Goal: Complete application form: Complete application form

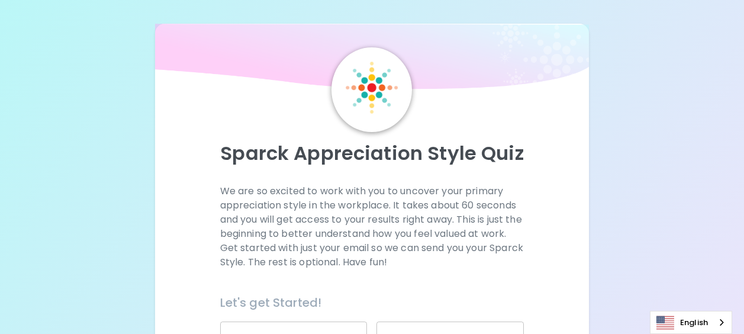
scroll to position [178, 0]
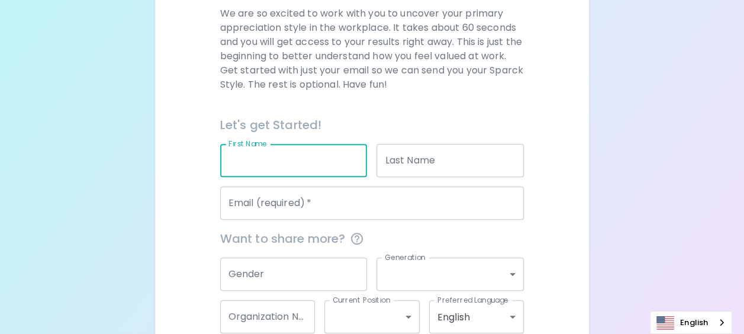
click at [308, 160] on input "First Name" at bounding box center [293, 160] width 147 height 33
type input "Nuttaset"
click at [474, 165] on input "Last Name" at bounding box center [449, 160] width 147 height 33
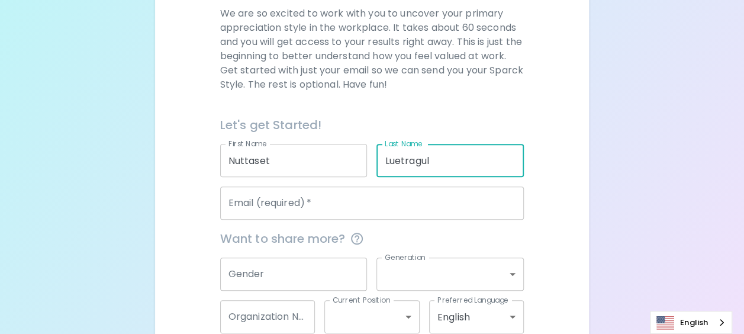
type input "Luetragul"
click at [311, 206] on input "Email (required)   *" at bounding box center [372, 202] width 304 height 33
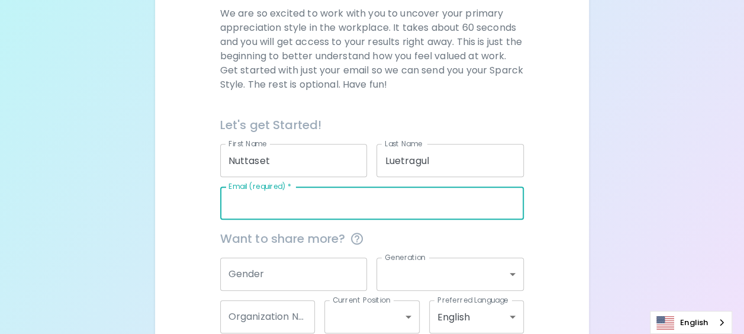
type input "[EMAIL_ADDRESS][DOMAIN_NAME]"
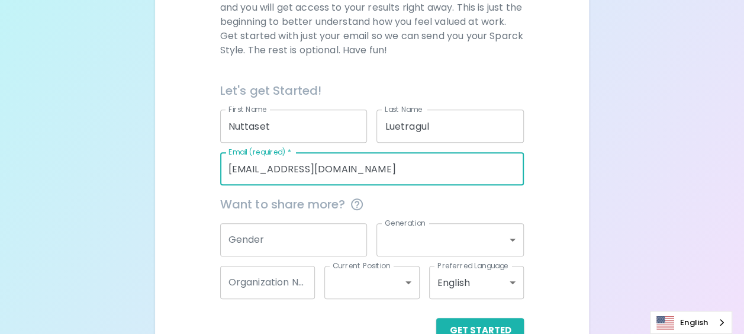
scroll to position [237, 0]
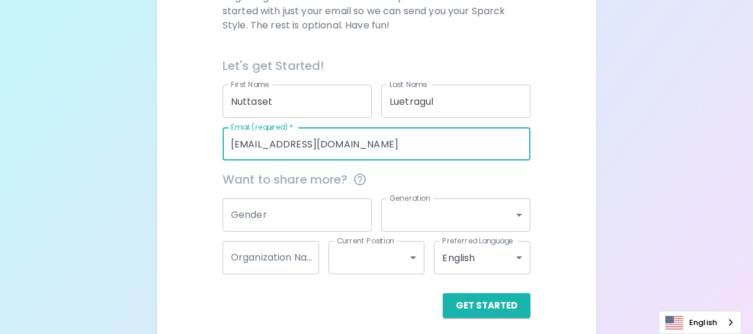
click at [513, 211] on body "Sparck Appreciation Style Quiz We are so excited to work with you to uncover yo…" at bounding box center [376, 52] width 753 height 578
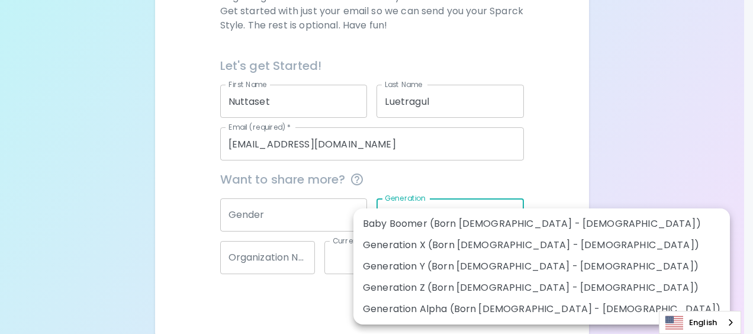
click at [562, 185] on div at bounding box center [376, 167] width 753 height 334
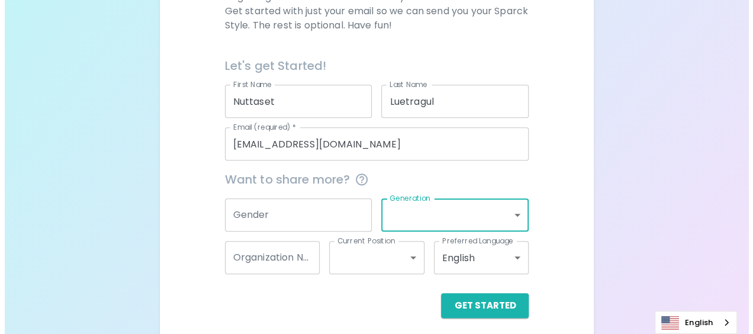
scroll to position [244, 0]
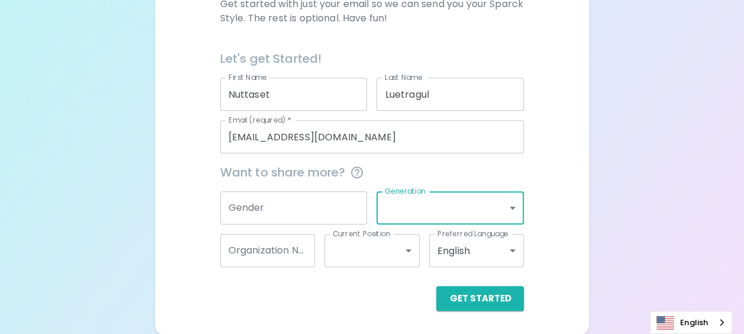
click at [513, 250] on body "Sparck Appreciation Style Quiz We are so excited to work with you to uncover yo…" at bounding box center [372, 45] width 744 height 578
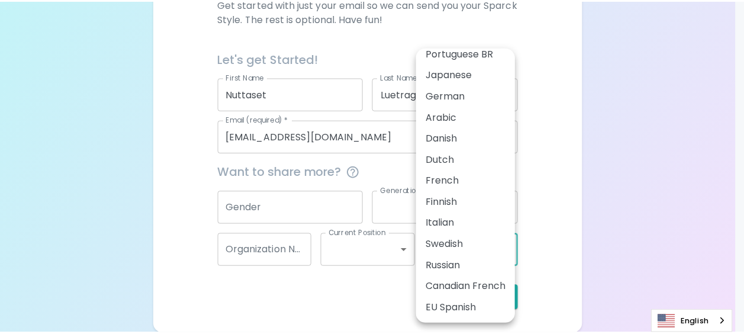
scroll to position [0, 0]
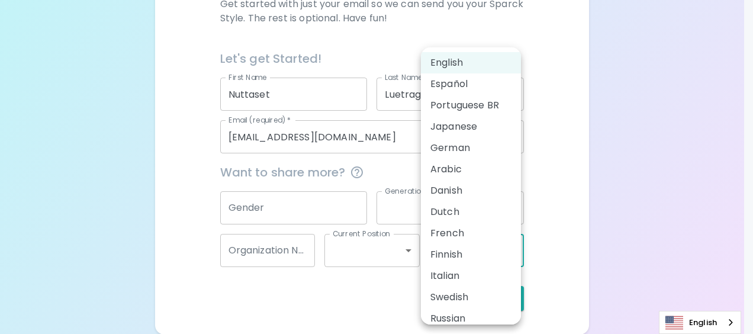
click at [573, 170] on div at bounding box center [376, 167] width 753 height 334
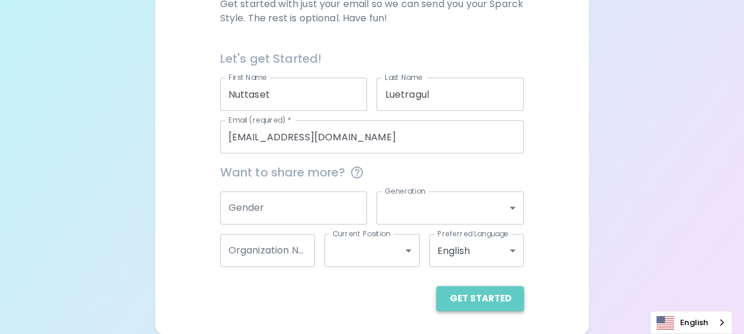
click at [493, 296] on button "Get Started" at bounding box center [480, 298] width 88 height 25
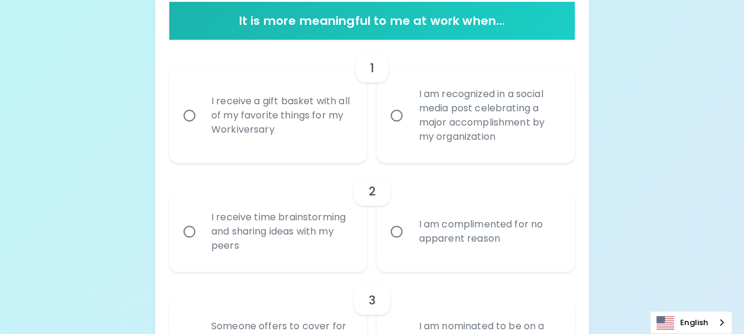
click at [394, 112] on input "I am recognized in a social media post celebrating a major accomplishment by my…" at bounding box center [396, 115] width 25 height 25
radio input "true"
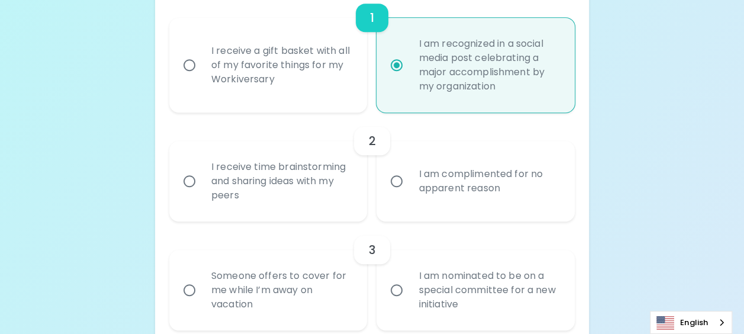
scroll to position [339, 0]
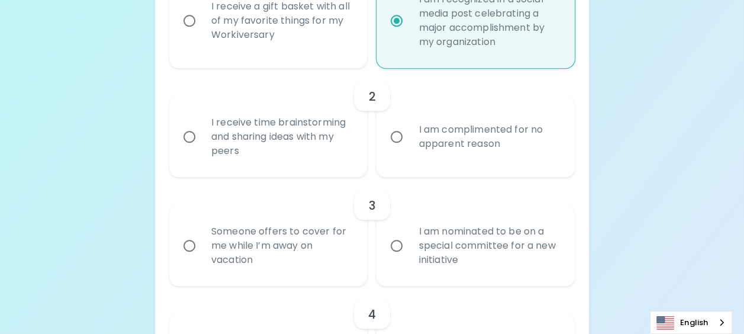
click at [189, 137] on input "I receive time brainstorming and sharing ideas with my peers" at bounding box center [189, 136] width 25 height 25
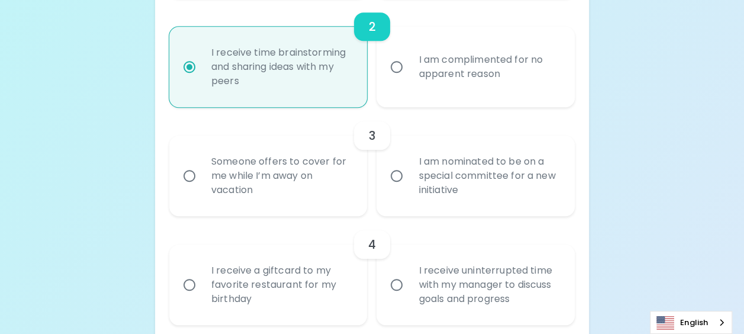
scroll to position [433, 0]
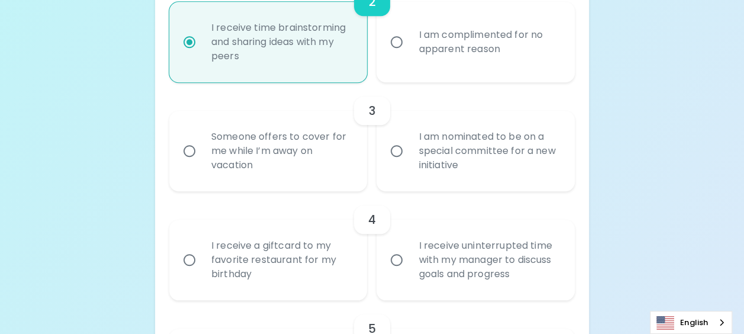
radio input "true"
click at [392, 148] on input "I am nominated to be on a special committee for a new initiative" at bounding box center [396, 151] width 25 height 25
radio input "false"
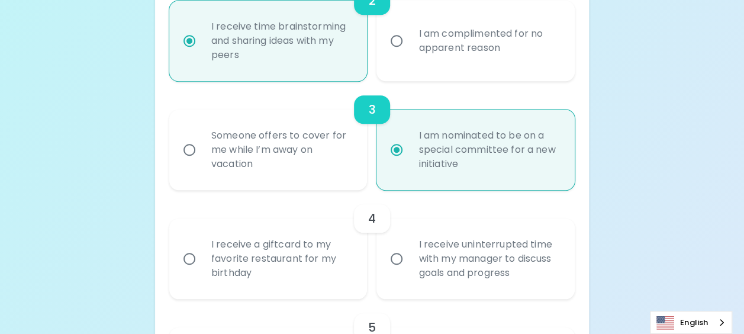
scroll to position [528, 0]
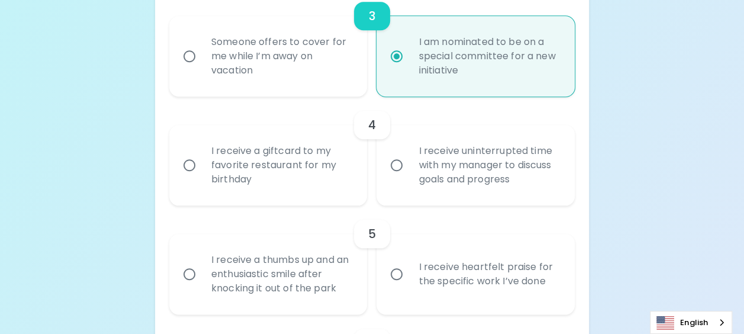
radio input "true"
click at [188, 165] on input "I receive a giftcard to my favorite restaurant for my birthday" at bounding box center [189, 165] width 25 height 25
radio input "false"
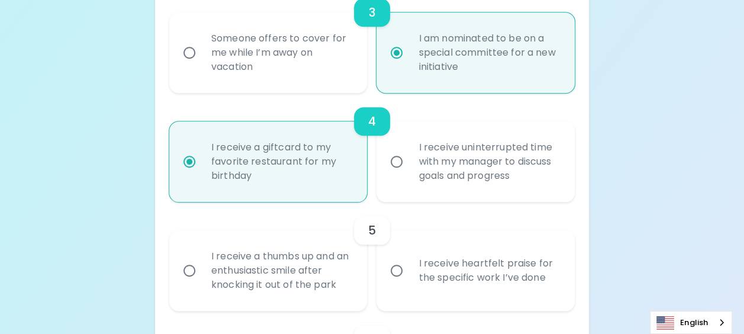
scroll to position [623, 0]
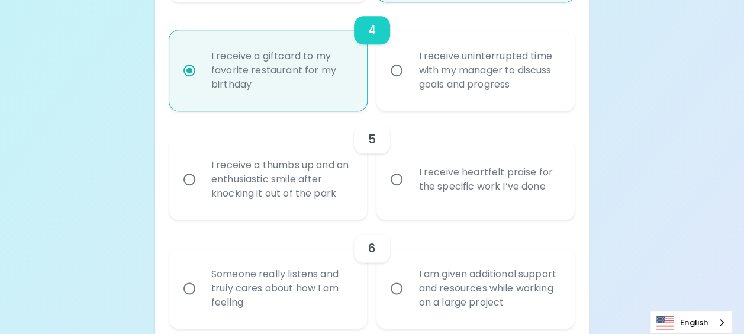
radio input "true"
click at [398, 181] on input "I receive heartfelt praise for the specific work I’ve done" at bounding box center [396, 179] width 25 height 25
radio input "false"
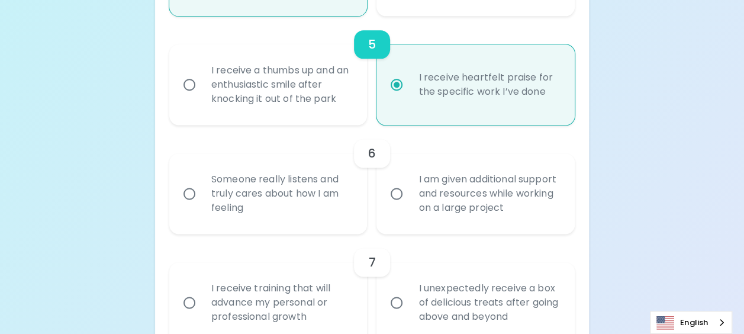
scroll to position [777, 0]
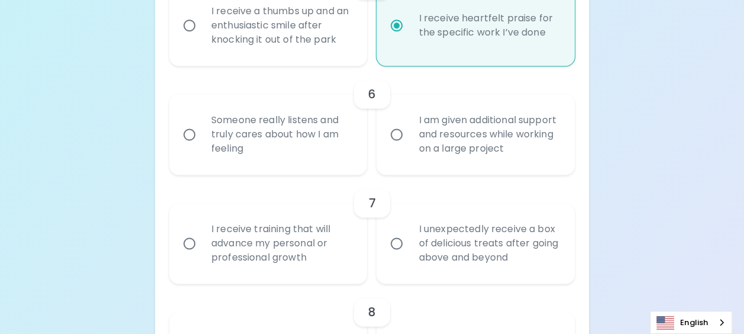
radio input "true"
click at [398, 133] on input "I am given additional support and resources while working on a large project" at bounding box center [396, 134] width 25 height 25
radio input "false"
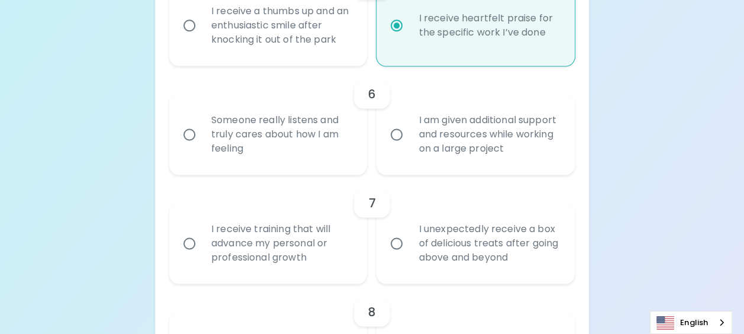
radio input "false"
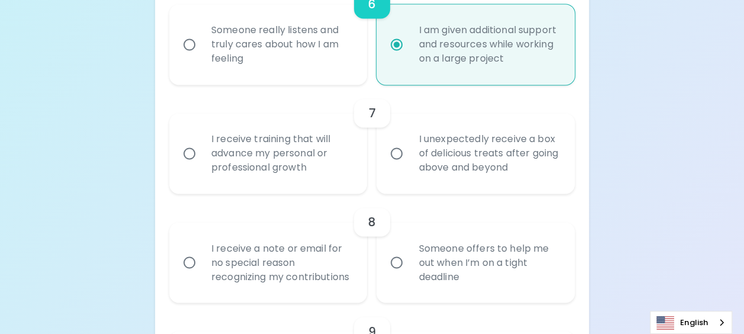
scroll to position [871, 0]
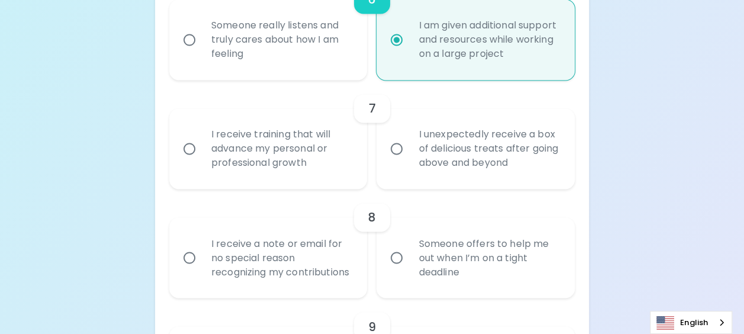
radio input "true"
click at [189, 149] on input "I receive training that will advance my personal or professional growth" at bounding box center [189, 148] width 25 height 25
radio input "false"
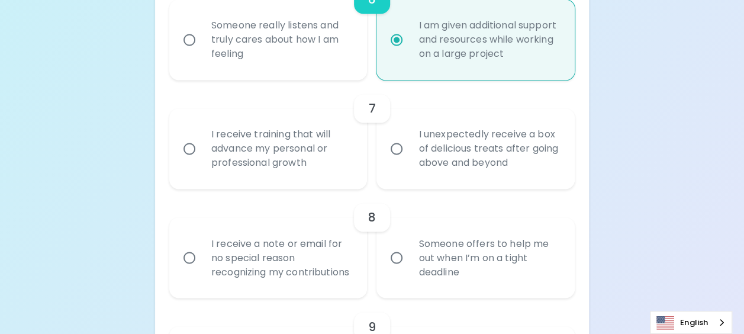
radio input "false"
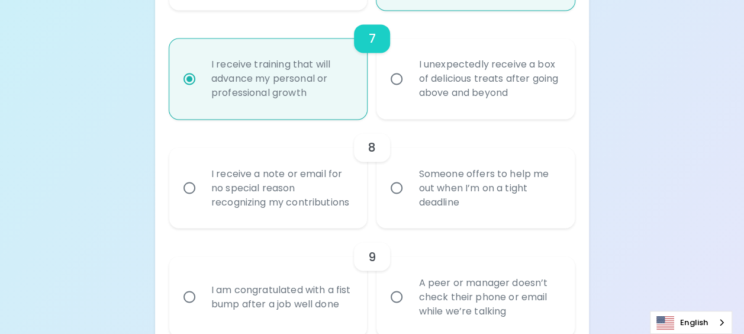
scroll to position [966, 0]
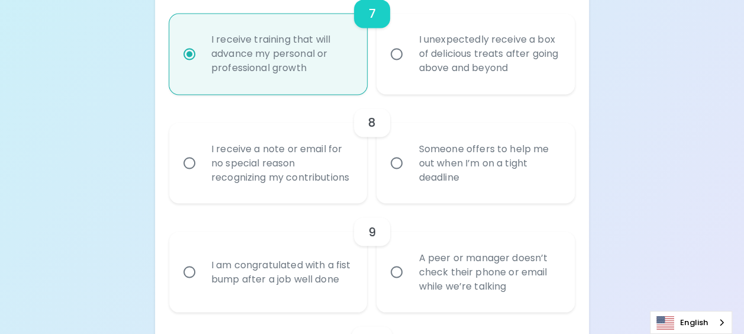
radio input "true"
click at [186, 165] on input "I receive a note or email for no special reason recognizing my contributions" at bounding box center [189, 162] width 25 height 25
radio input "false"
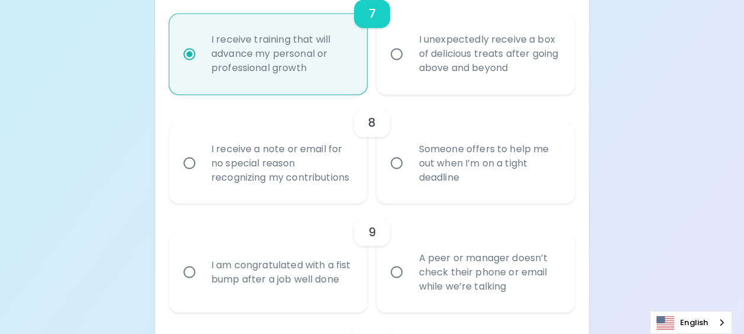
radio input "false"
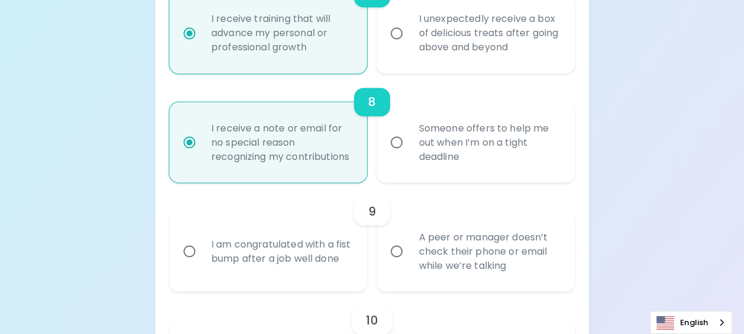
scroll to position [1061, 0]
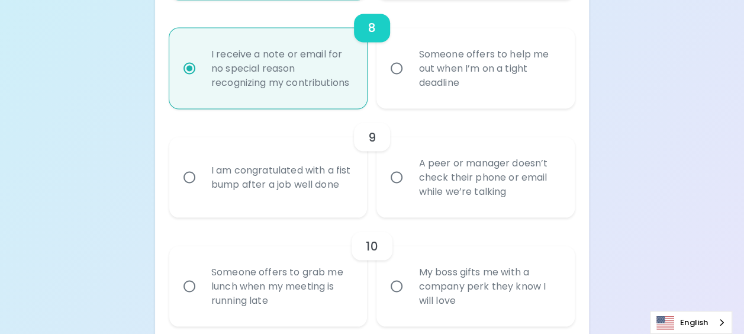
radio input "true"
click at [188, 189] on input "I am congratulated with a fist bump after a job well done" at bounding box center [189, 177] width 25 height 25
radio input "false"
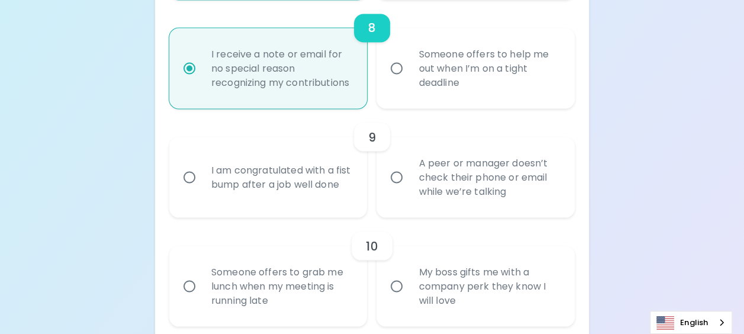
radio input "false"
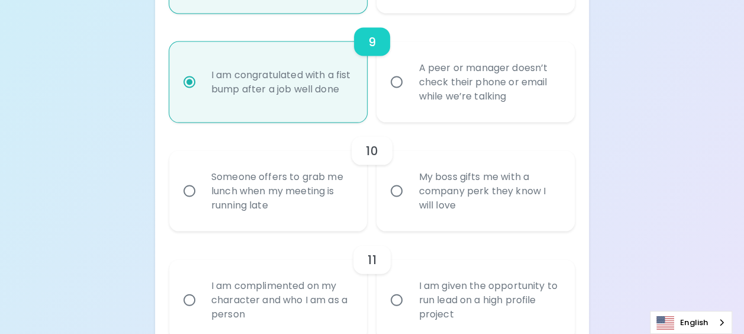
scroll to position [1215, 0]
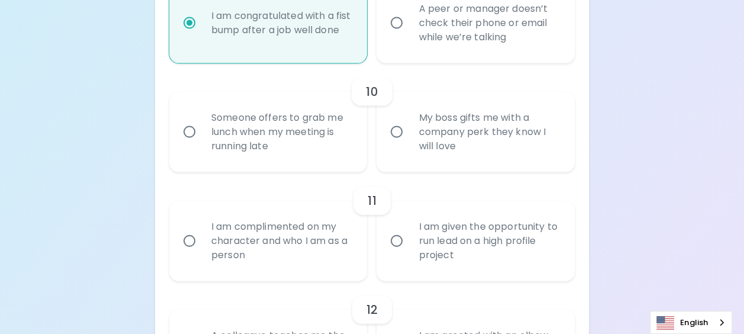
radio input "true"
click at [400, 144] on input "My boss gifts me with a company perk they know I will love" at bounding box center [396, 132] width 25 height 25
radio input "false"
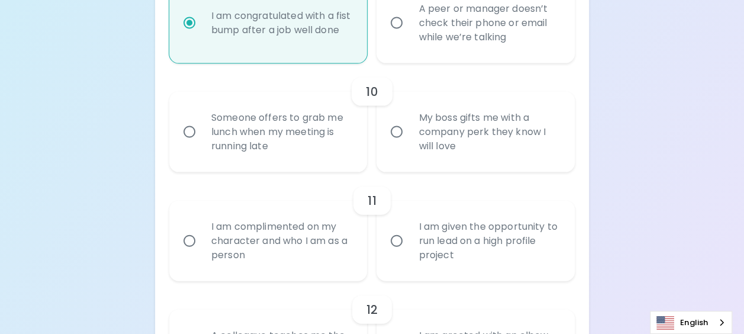
radio input "false"
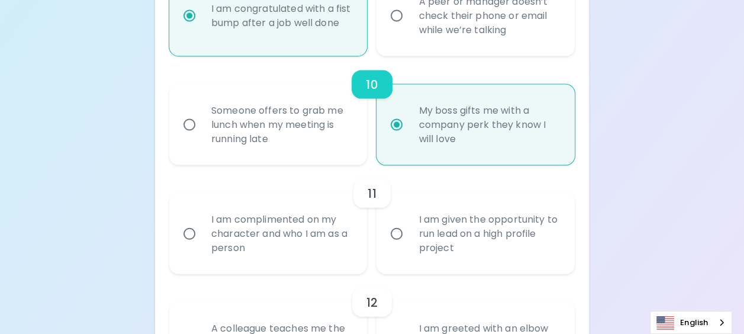
scroll to position [1309, 0]
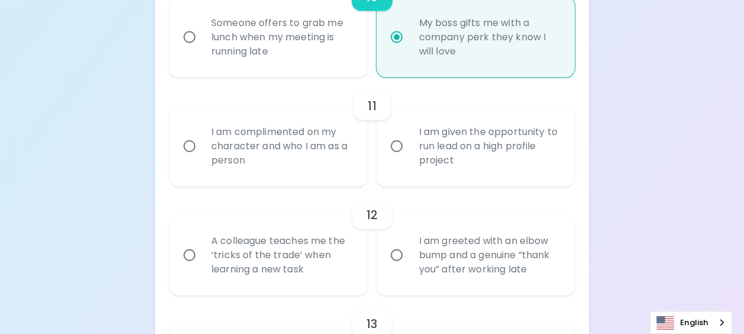
radio input "true"
click at [186, 156] on input "I am complimented on my character and who I am as a person" at bounding box center [189, 146] width 25 height 25
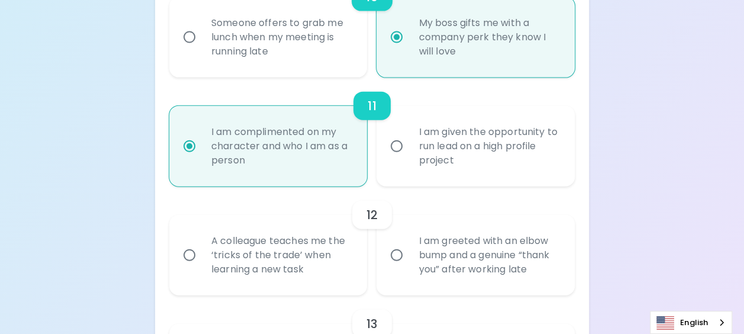
radio input "false"
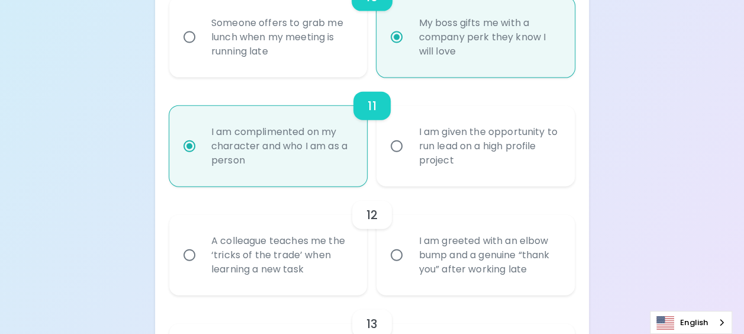
radio input "false"
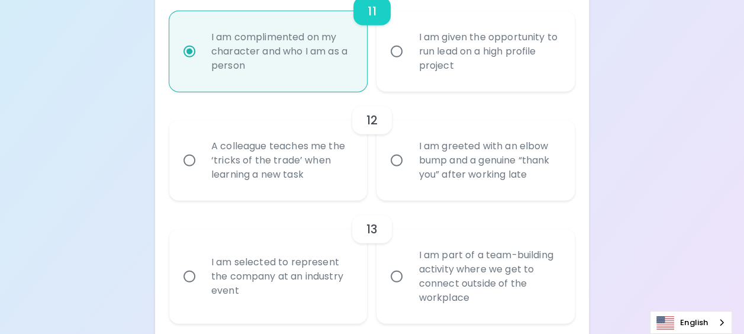
radio input "true"
click at [400, 171] on input "I am greeted with an elbow bump and a genuine “thank you” after working late" at bounding box center [396, 160] width 25 height 25
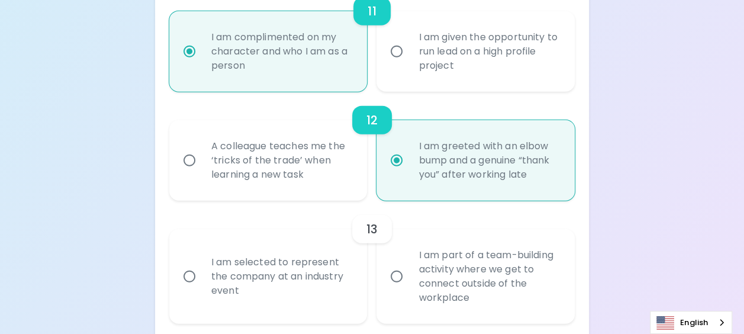
radio input "false"
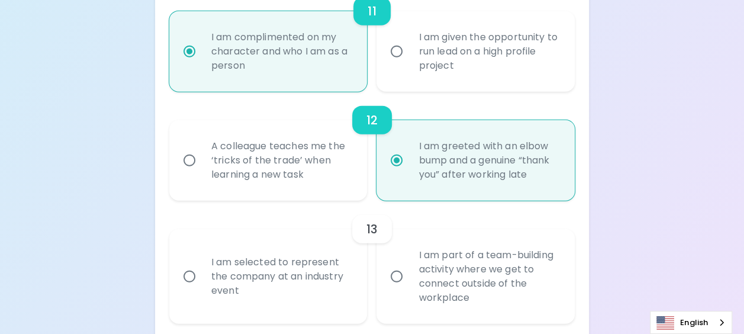
radio input "false"
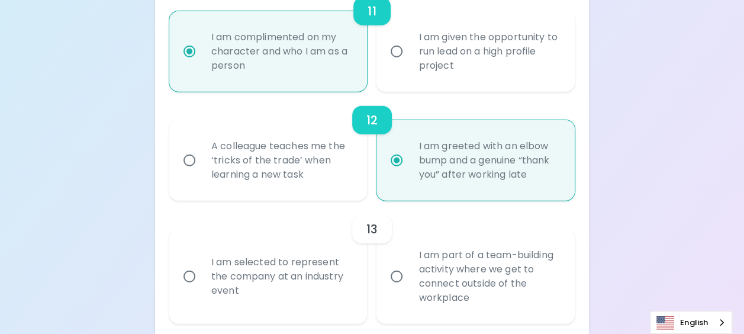
scroll to position [1499, 0]
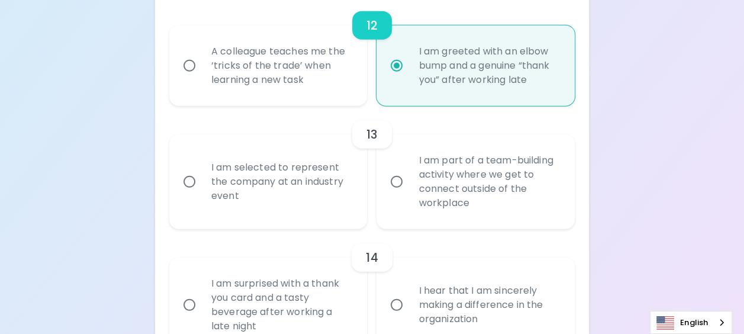
radio input "true"
click at [392, 192] on input "I am part of a team-building activity where we get to connect outside of the wo…" at bounding box center [396, 181] width 25 height 25
radio input "false"
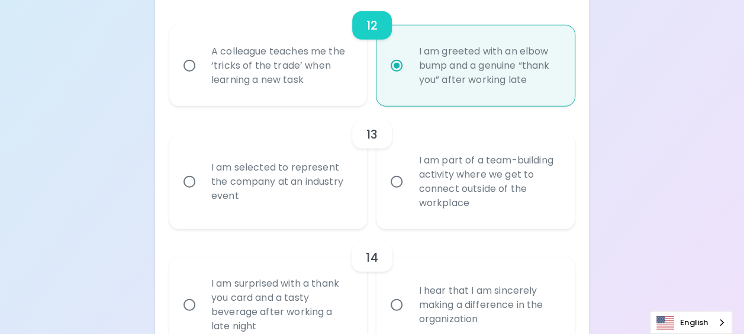
radio input "false"
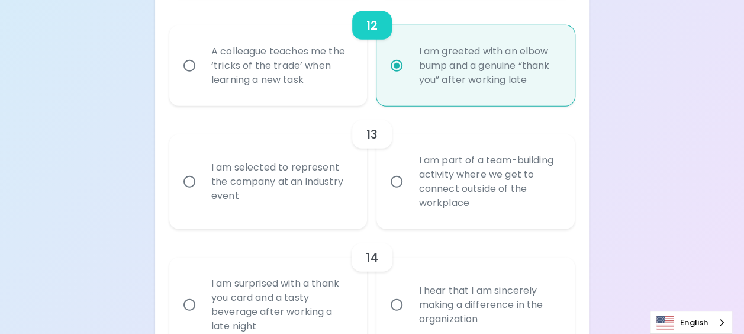
radio input "false"
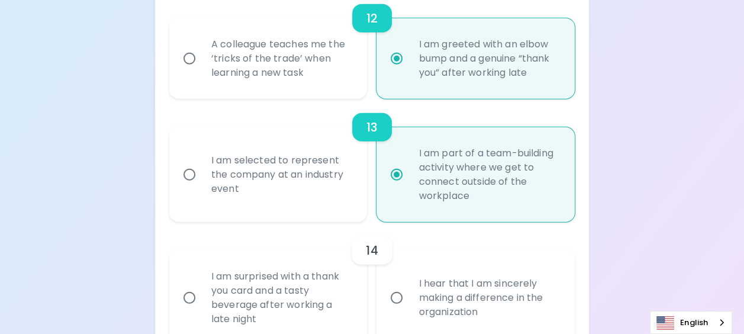
scroll to position [1594, 0]
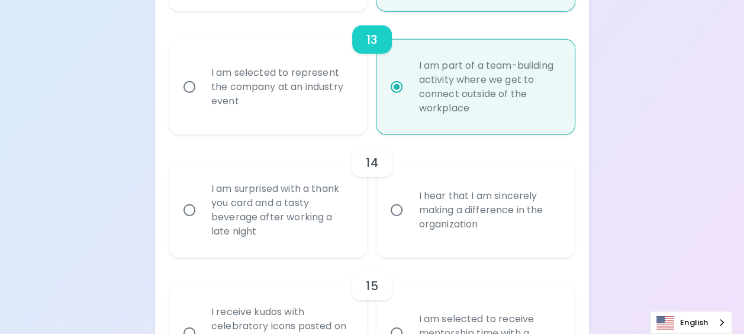
radio input "true"
click at [187, 222] on input "I am surprised with a thank you card and a tasty beverage after working a late …" at bounding box center [189, 210] width 25 height 25
radio input "false"
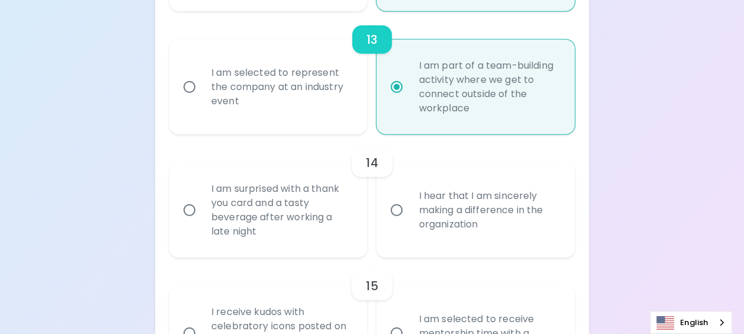
radio input "false"
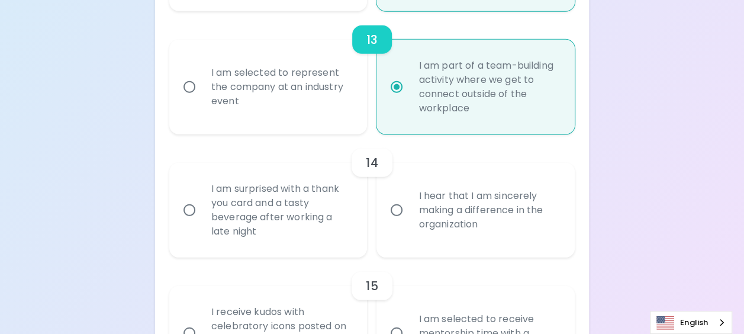
radio input "false"
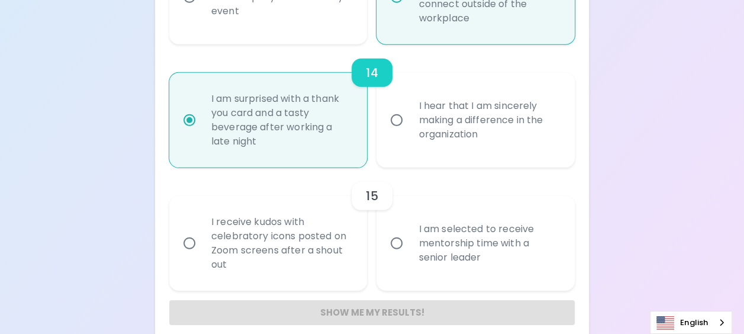
scroll to position [1688, 0]
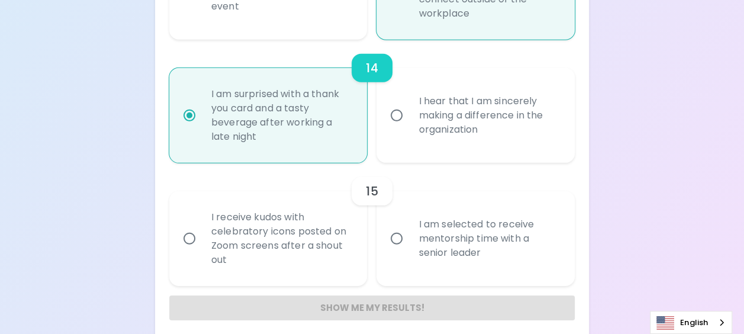
radio input "true"
click at [398, 251] on input "I am selected to receive mentorship time with a senior leader" at bounding box center [396, 238] width 25 height 25
radio input "false"
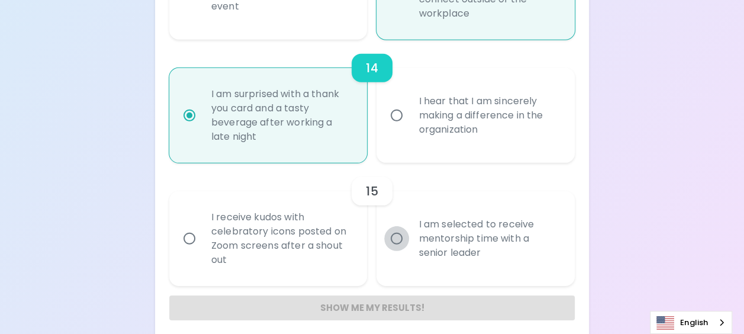
radio input "false"
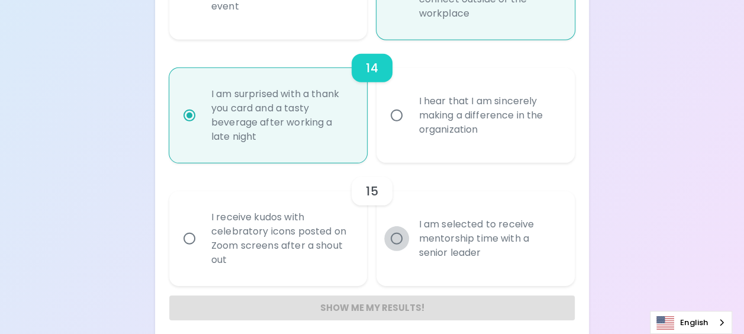
radio input "false"
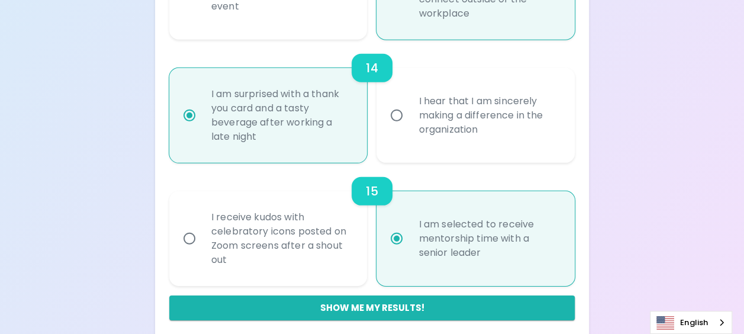
scroll to position [1712, 0]
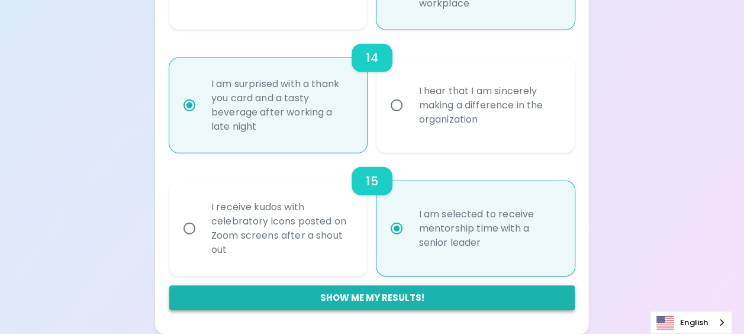
radio input "true"
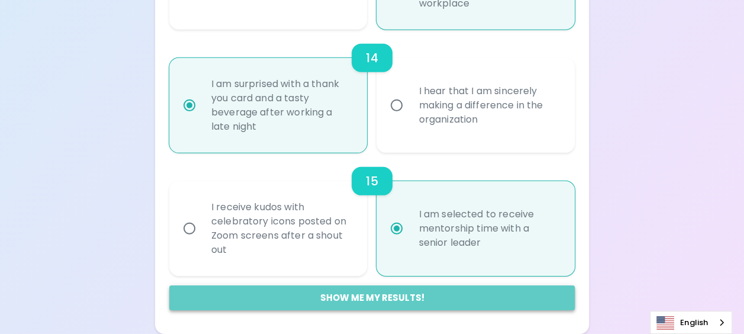
click at [381, 298] on button "Show me my results!" at bounding box center [371, 297] width 405 height 25
radio input "false"
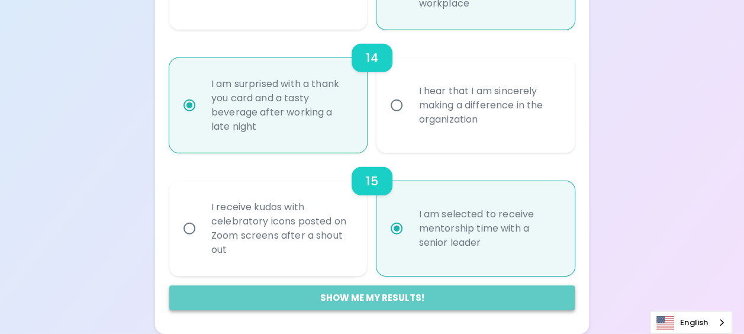
radio input "false"
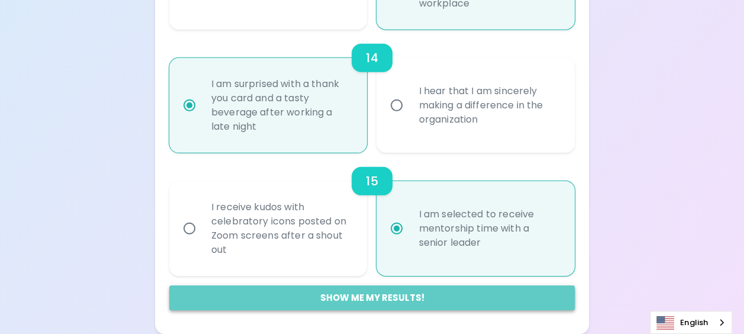
radio input "false"
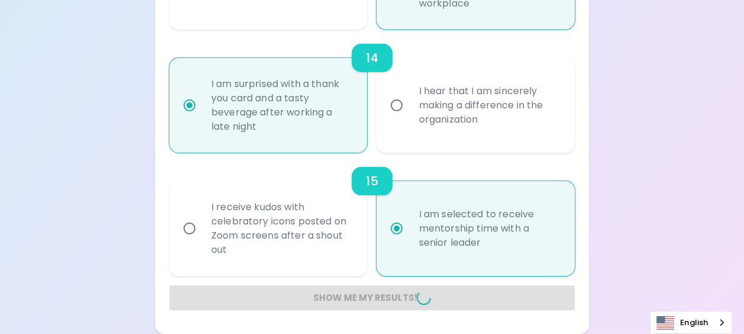
radio input "false"
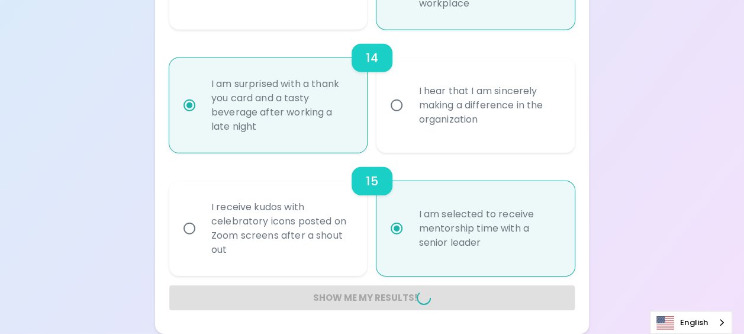
radio input "false"
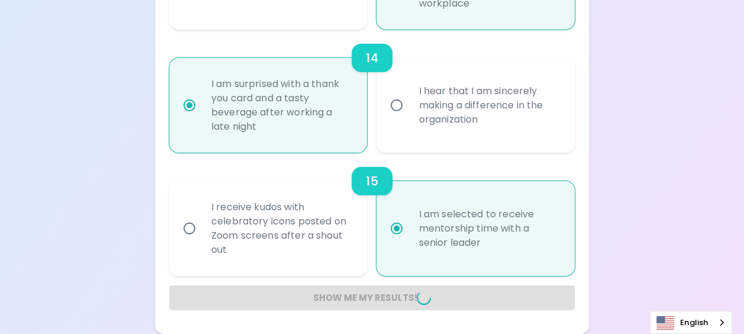
radio input "false"
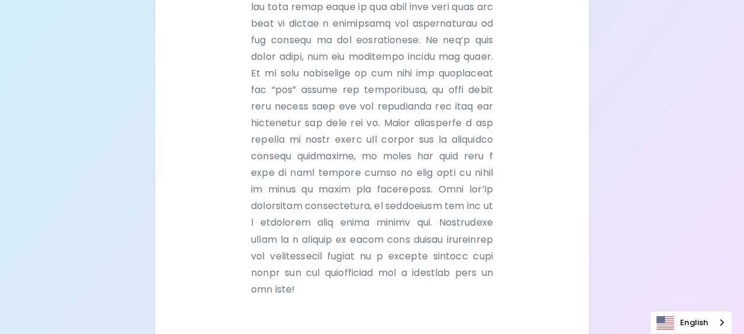
scroll to position [919, 0]
